Goal: Transaction & Acquisition: Subscribe to service/newsletter

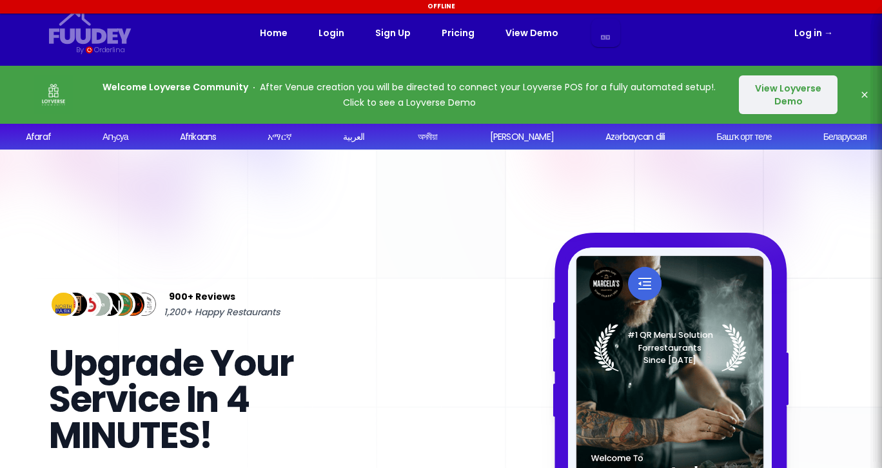
select select "en"
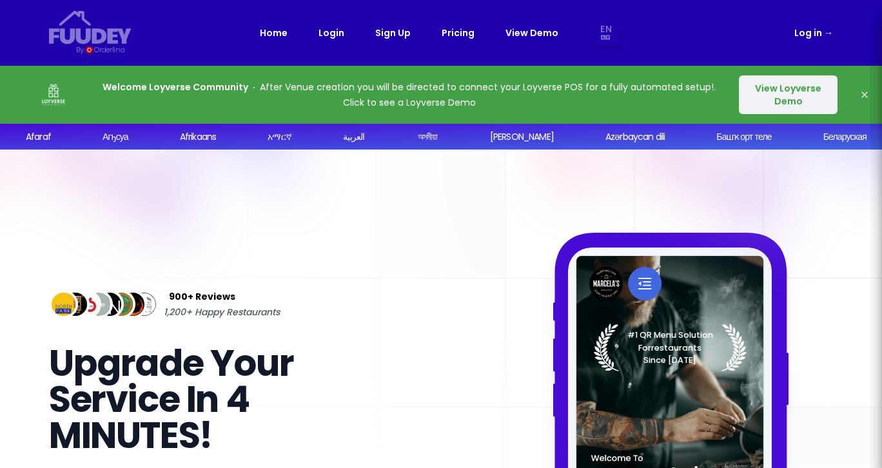
select select "en"
click at [795, 106] on button "View Loyverse Demo" at bounding box center [788, 94] width 99 height 39
select select "en"
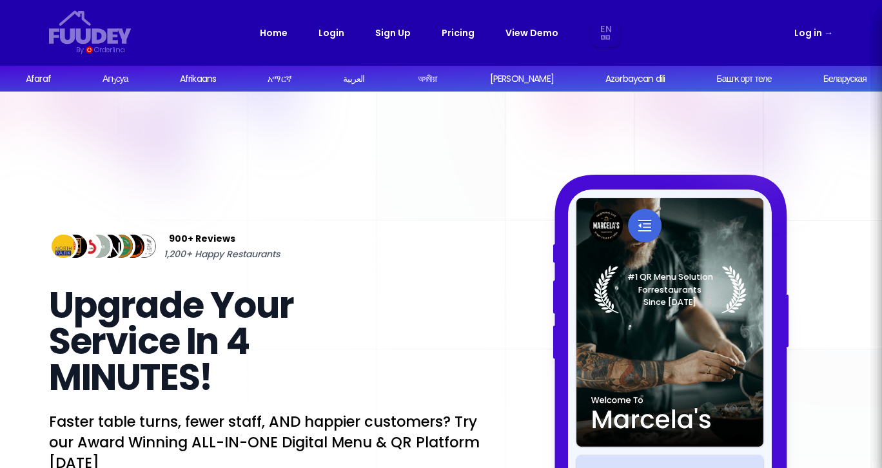
select select "en"
click at [460, 33] on link "Pricing" at bounding box center [458, 32] width 33 height 15
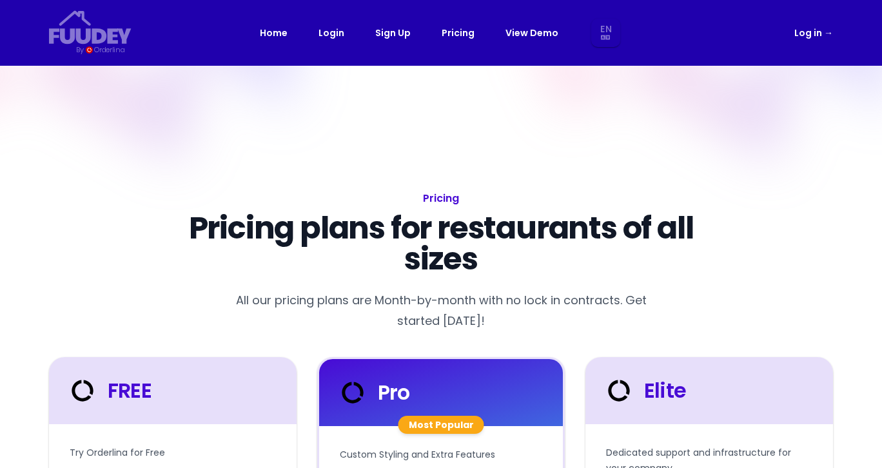
select select "en"
click at [514, 243] on p "Pricing plans for restaurants of all sizes" at bounding box center [441, 244] width 578 height 62
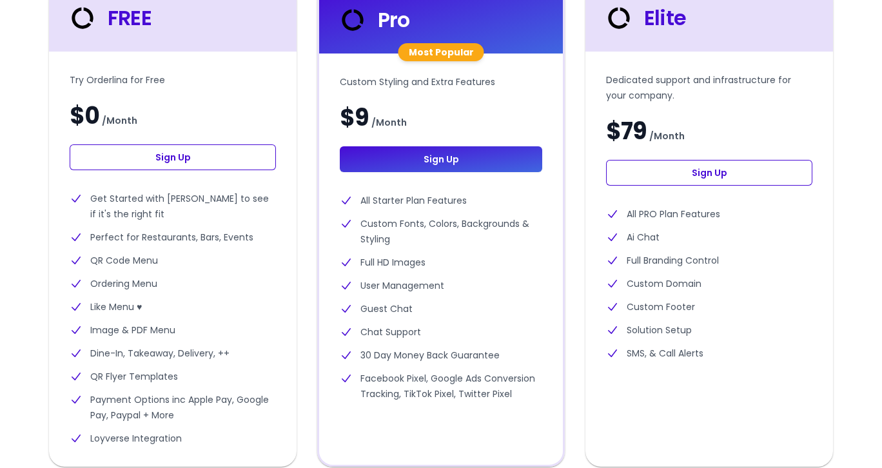
scroll to position [390, 0]
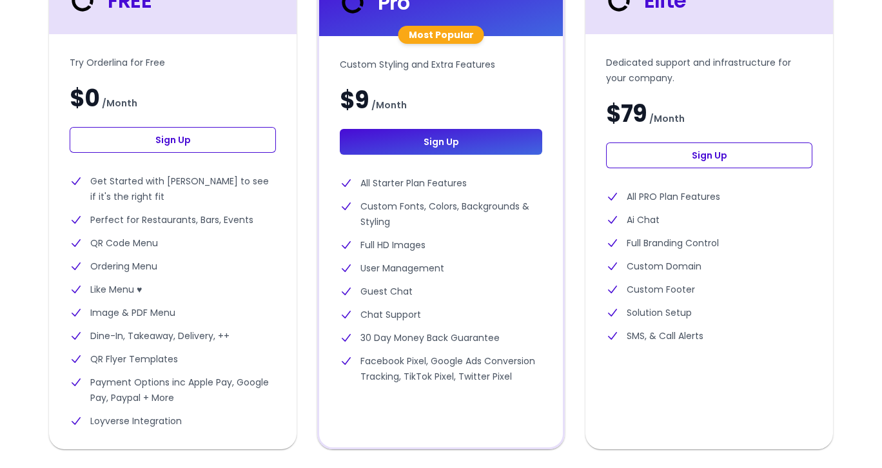
click at [185, 141] on link "Sign Up" at bounding box center [173, 140] width 206 height 26
select select "en"
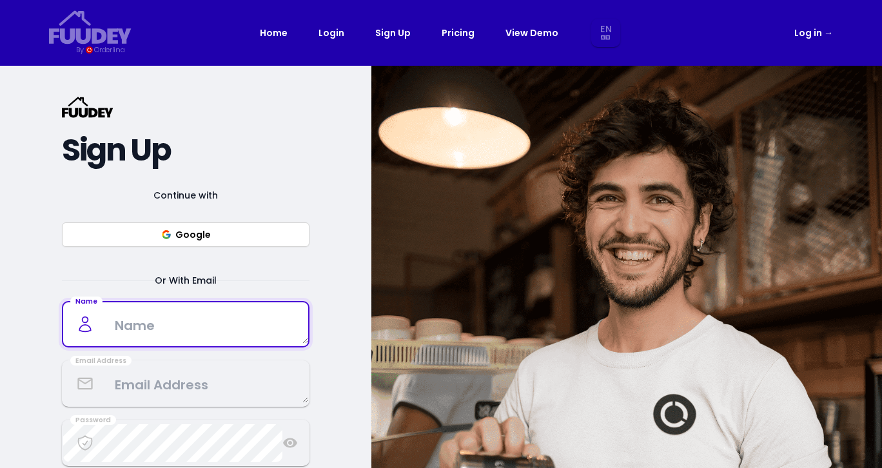
click at [194, 327] on textarea at bounding box center [185, 325] width 245 height 38
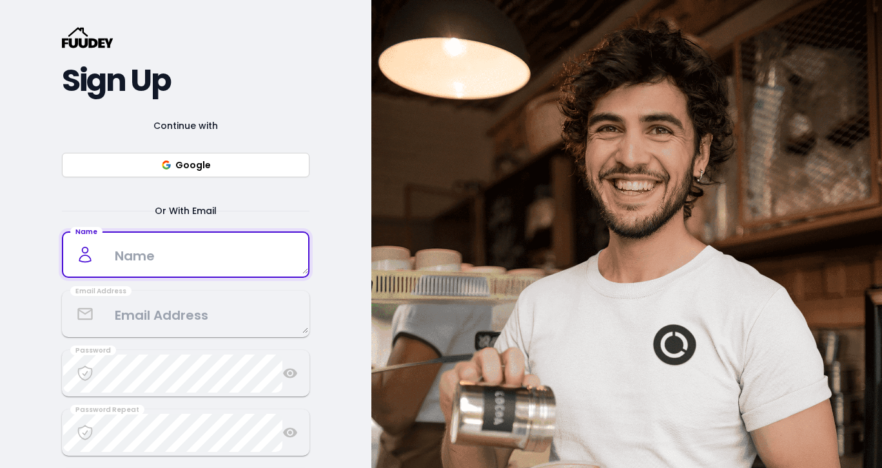
scroll to position [71, 0]
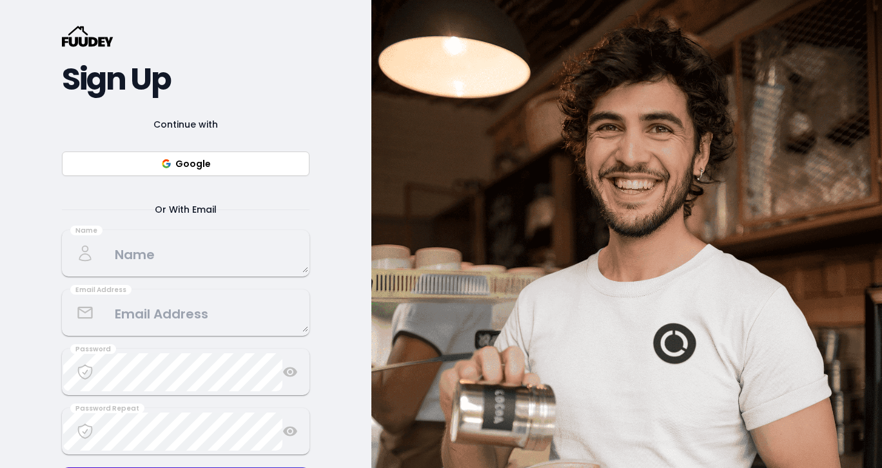
select select "en"
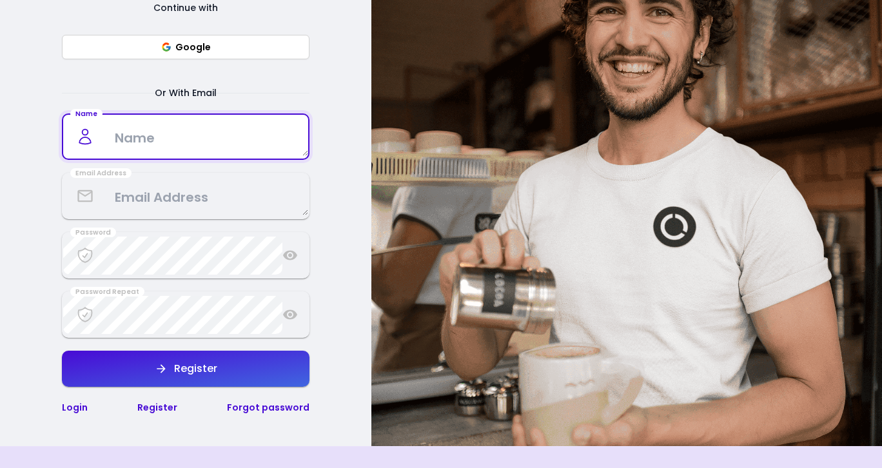
scroll to position [188, 0]
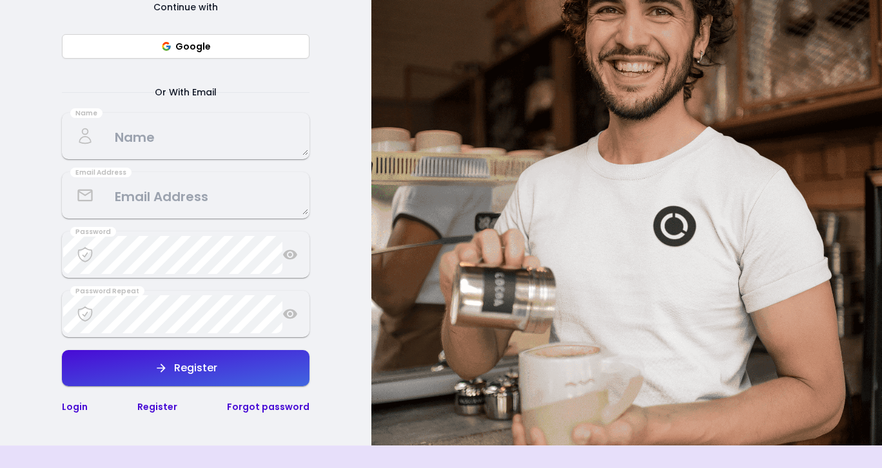
select select "en"
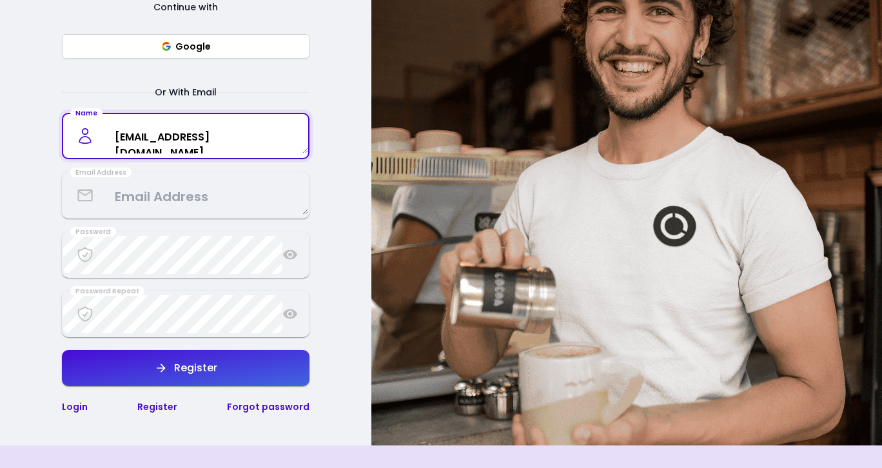
type textarea "[EMAIL_ADDRESS][DOMAIN_NAME]"
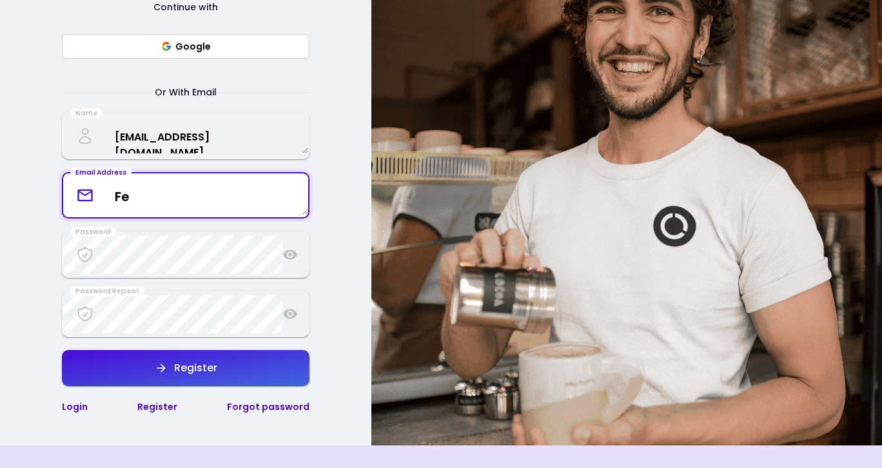
type textarea "F"
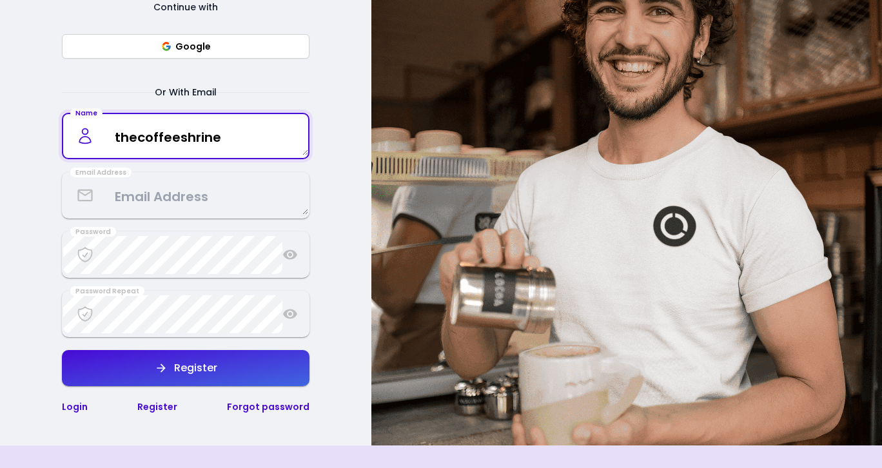
type textarea "thecoffeeshrine"
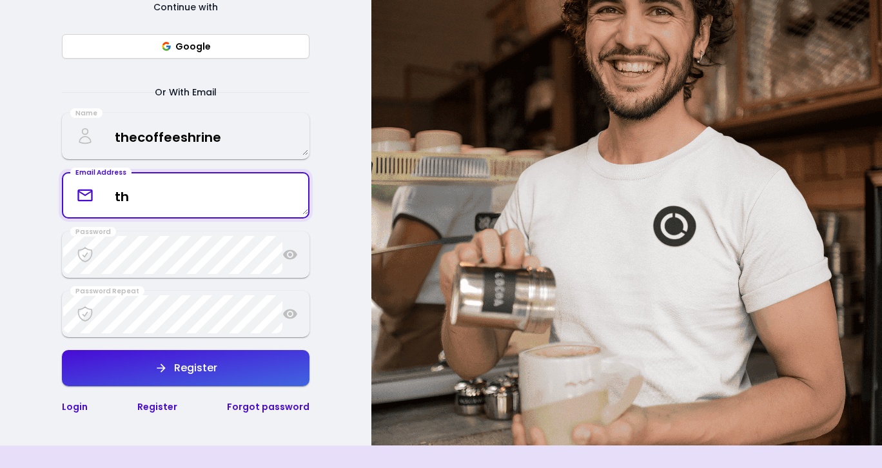
type textarea "th"
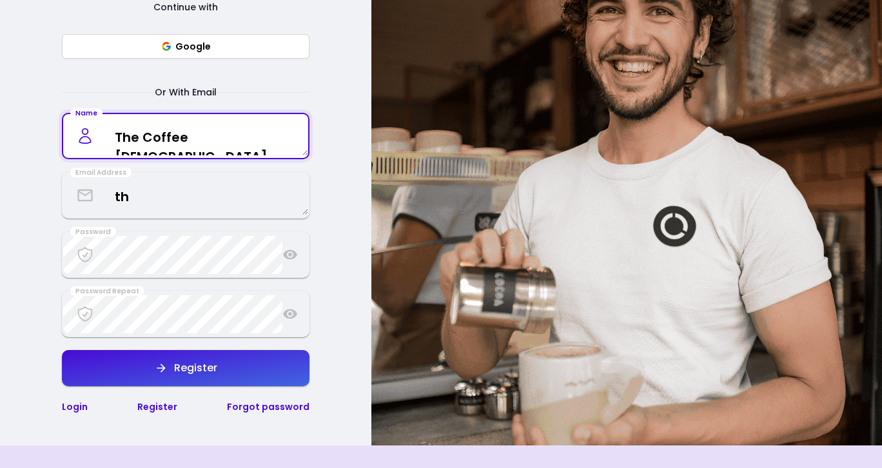
type textarea "The Coffee [DEMOGRAPHIC_DATA]"
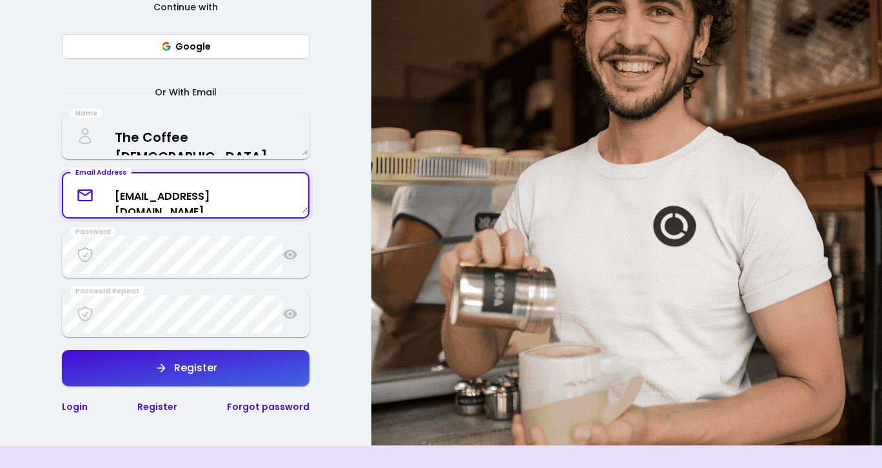
type textarea "[EMAIL_ADDRESS][DOMAIN_NAME]"
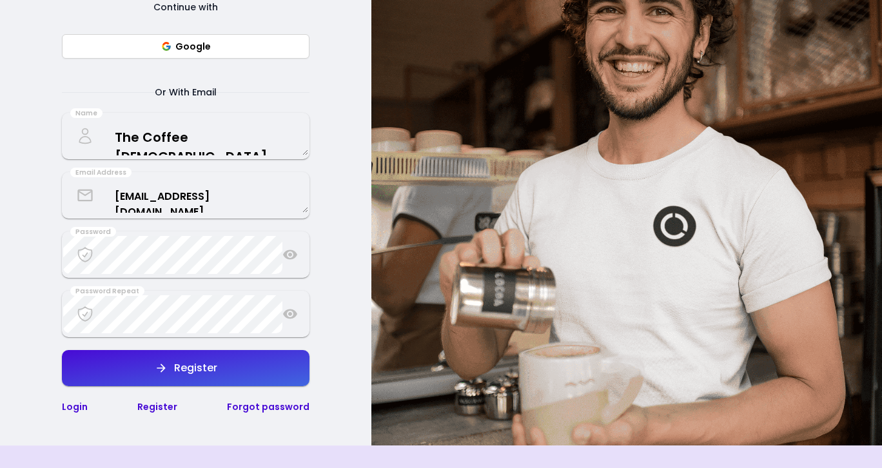
select select "en"
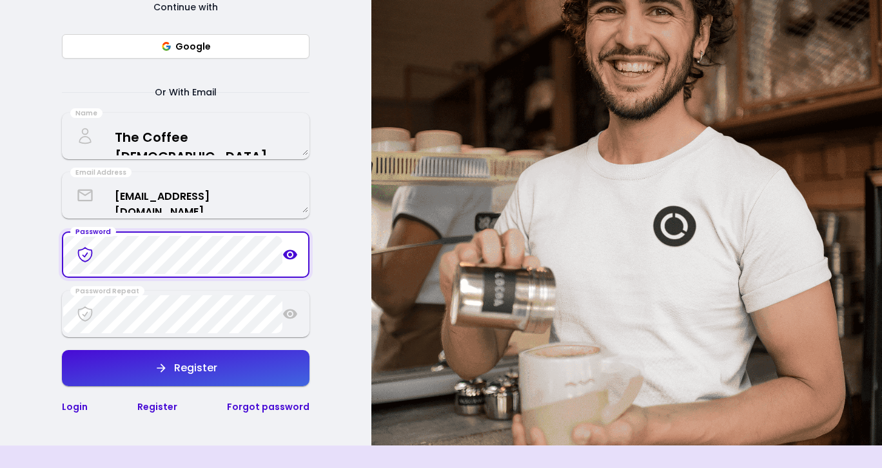
click at [290, 260] on icon at bounding box center [289, 254] width 15 height 15
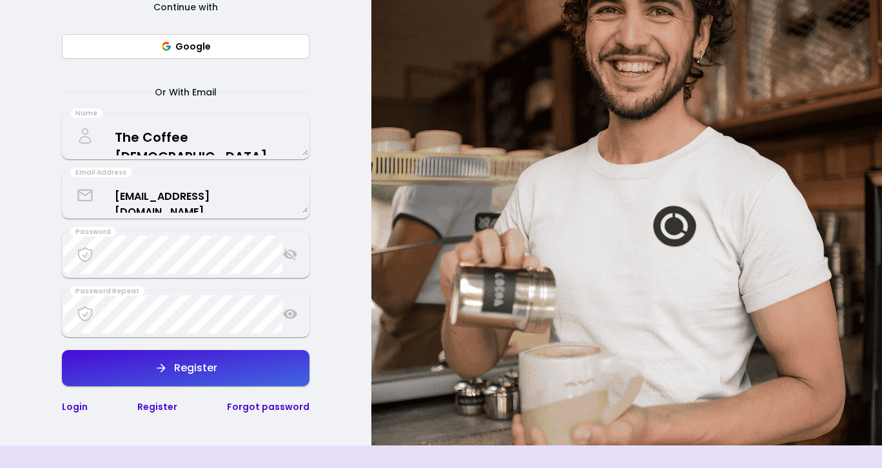
click at [288, 318] on icon at bounding box center [290, 314] width 14 height 10
click at [181, 369] on div "Register" at bounding box center [193, 368] width 50 height 10
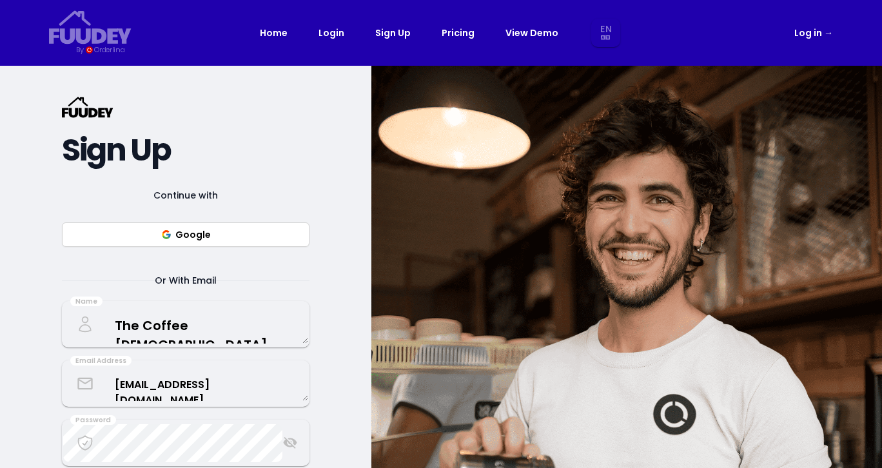
select select "en"
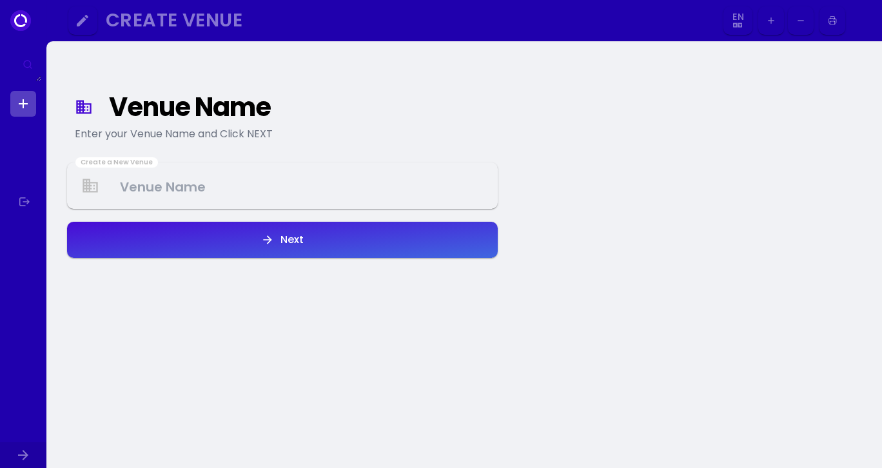
select select "en"
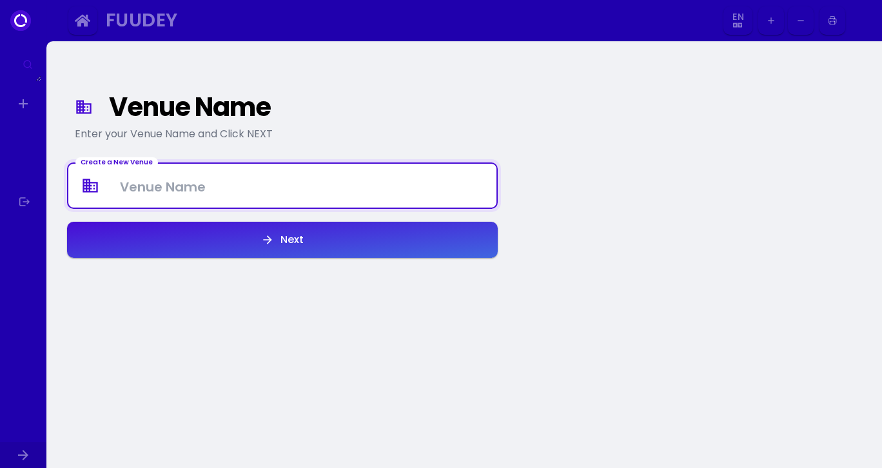
click at [184, 190] on Venue at bounding box center [282, 186] width 428 height 38
type Venue "Shrine - Gilgit"
click at [274, 236] on div "Next" at bounding box center [289, 240] width 30 height 10
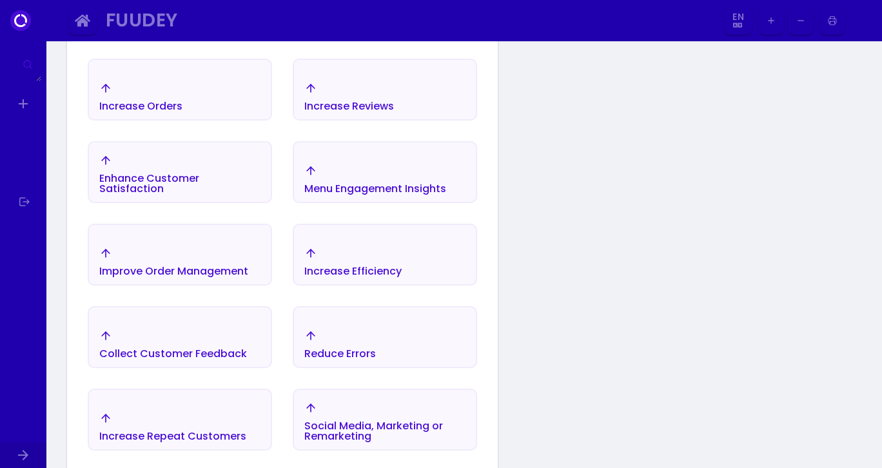
scroll to position [259, 0]
click at [209, 110] on div "Increase Orders" at bounding box center [180, 97] width 182 height 45
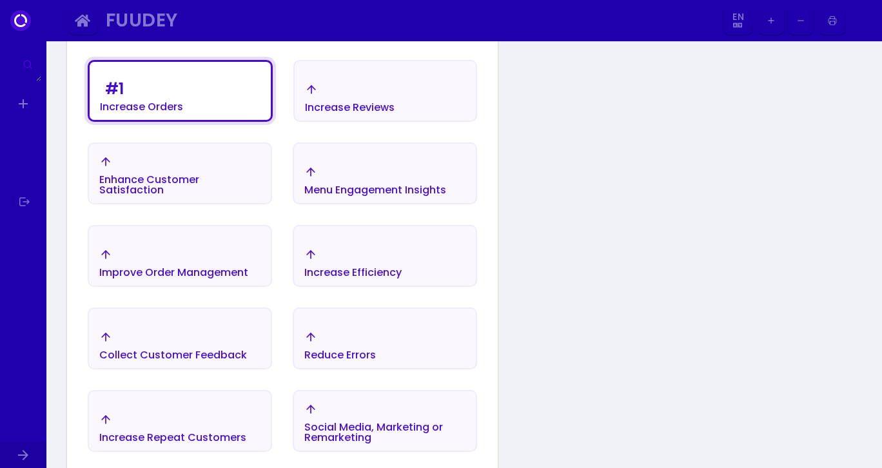
click at [234, 173] on div "Enhance Customer Satisfaction" at bounding box center [179, 175] width 161 height 40
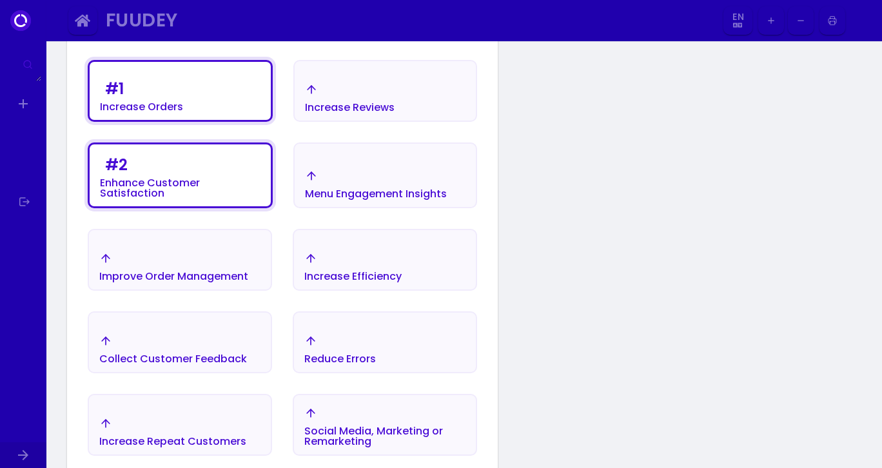
click at [256, 262] on div "Improve Order Management" at bounding box center [180, 266] width 182 height 45
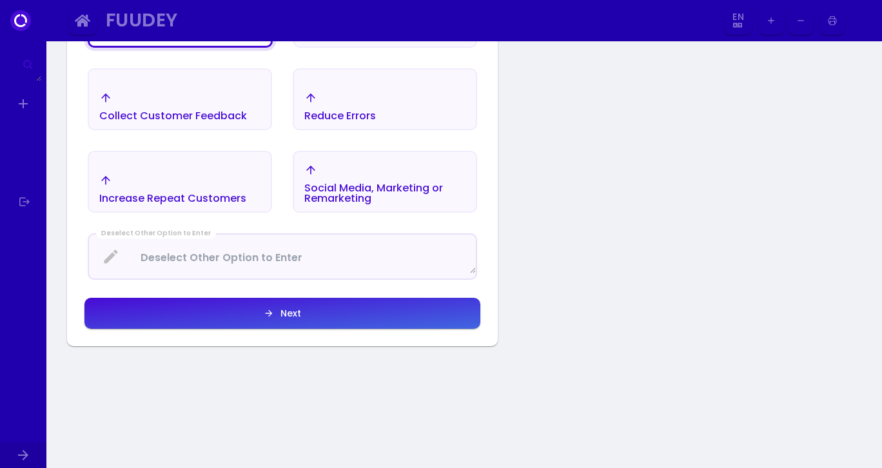
scroll to position [546, 0]
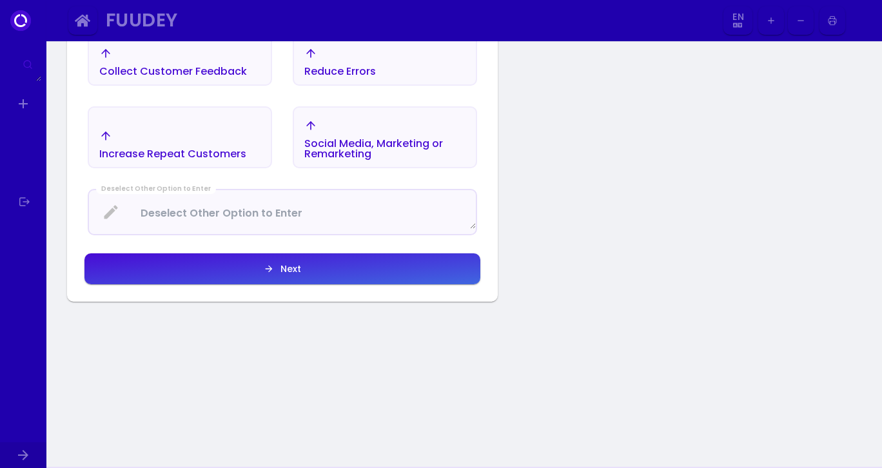
click at [260, 271] on button "Next" at bounding box center [282, 268] width 396 height 31
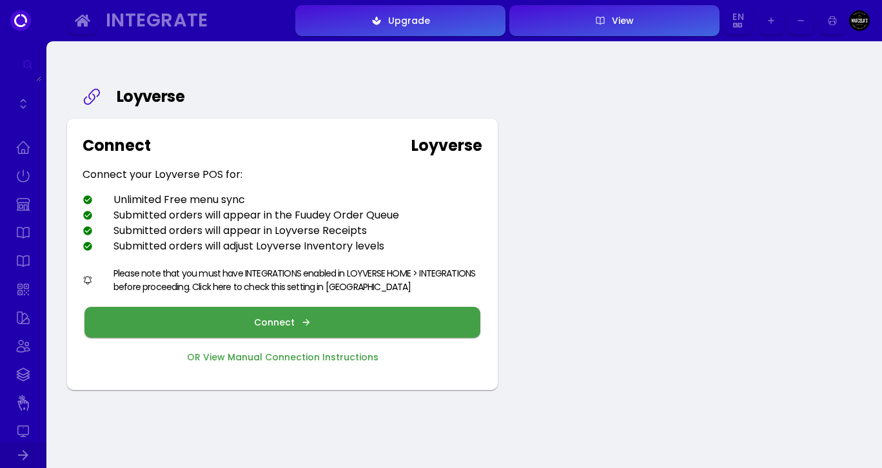
click at [324, 322] on button "Connect" at bounding box center [282, 322] width 396 height 31
